Goal: Transaction & Acquisition: Purchase product/service

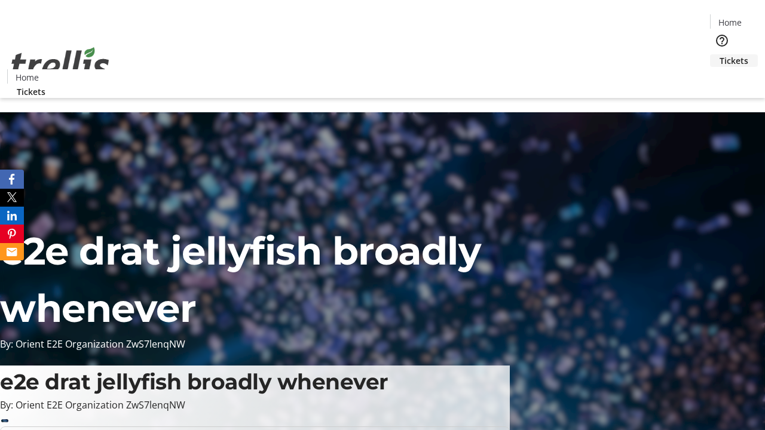
click at [719, 54] on span "Tickets" at bounding box center [733, 60] width 29 height 13
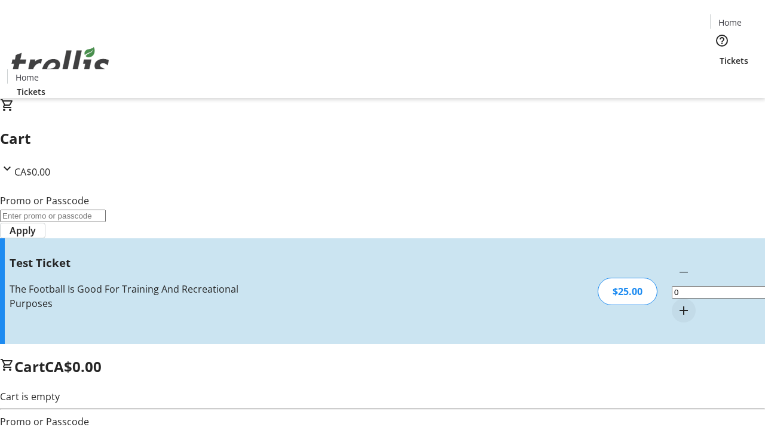
click at [676, 304] on mat-icon "Increment by one" at bounding box center [683, 311] width 14 height 14
type input "1"
